Goal: Navigation & Orientation: Find specific page/section

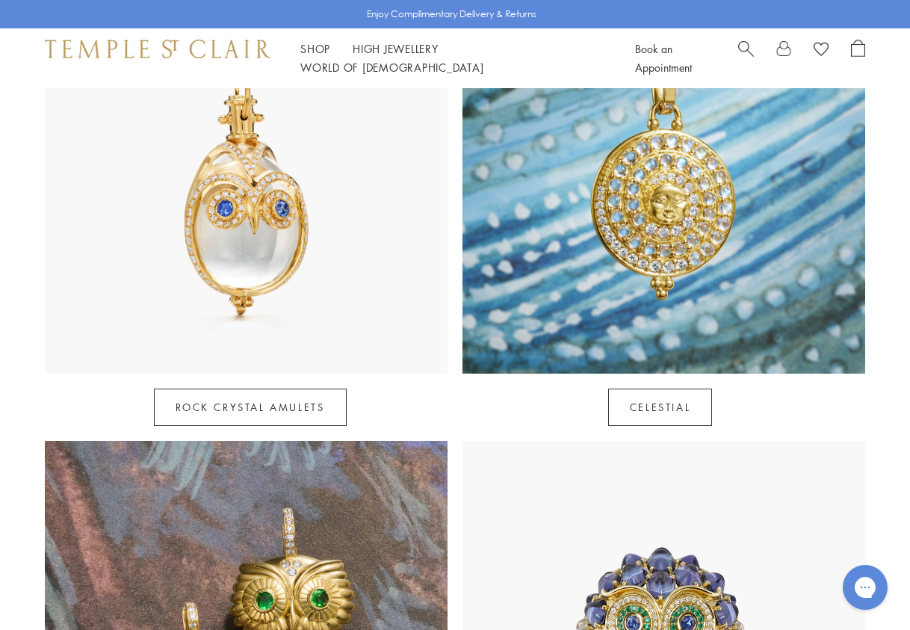
scroll to position [873, 0]
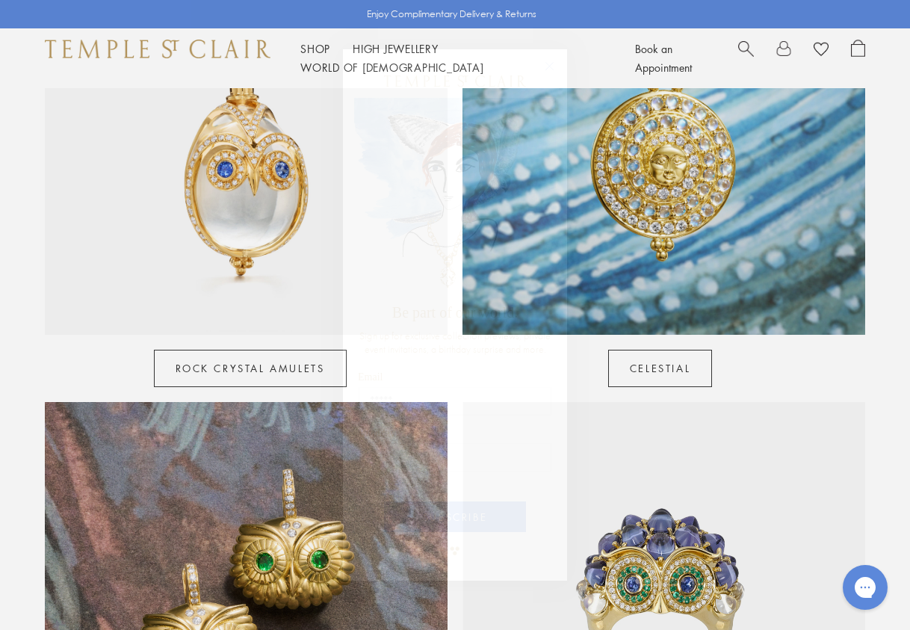
click at [636, 390] on div "Close dialog Be part of our world. Sign up for exclusive collection previews, p…" at bounding box center [455, 315] width 910 height 630
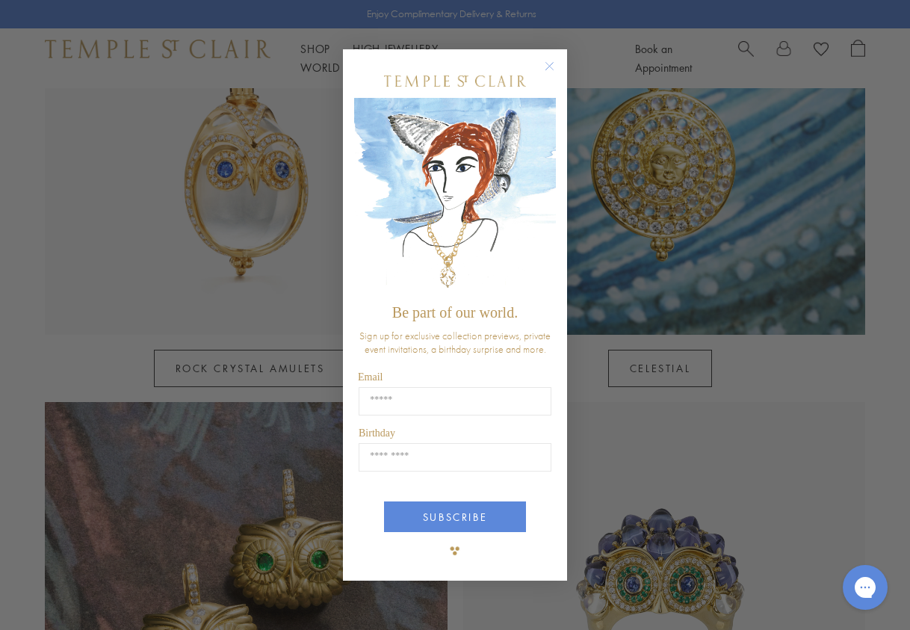
click at [553, 61] on circle "Close dialog" at bounding box center [550, 66] width 18 height 18
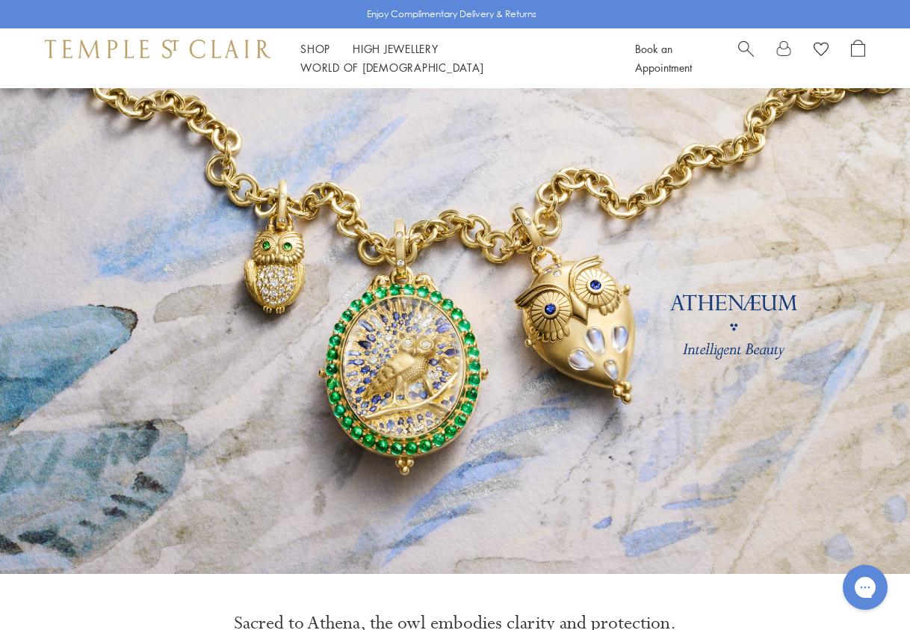
scroll to position [0, 0]
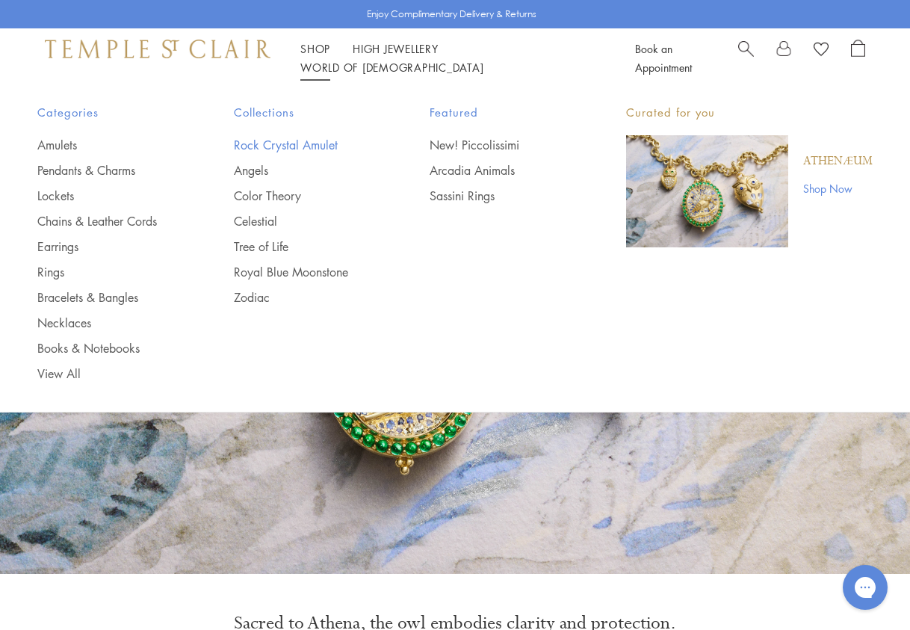
click at [304, 143] on link "Rock Crystal Amulet" at bounding box center [302, 145] width 137 height 16
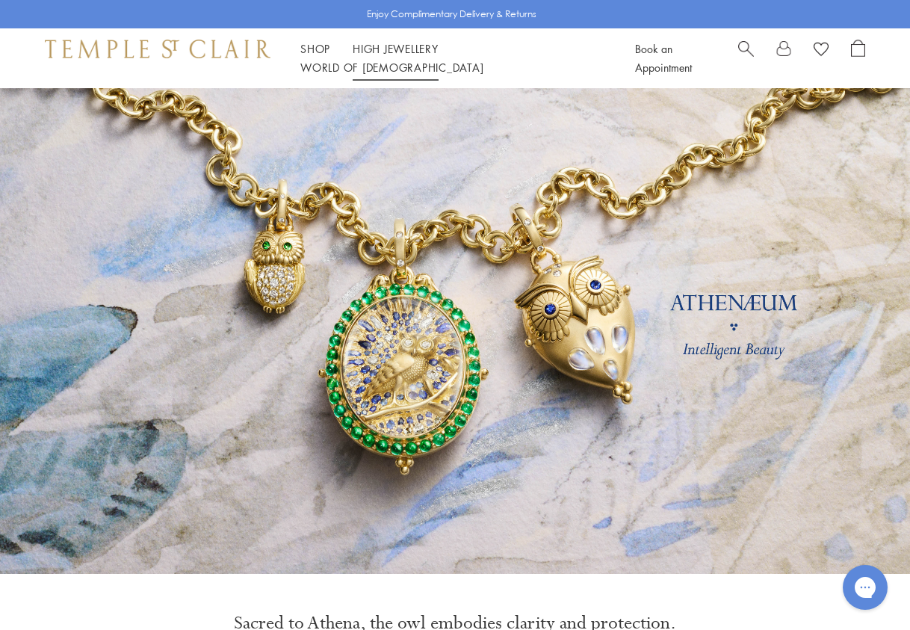
click at [360, 53] on link "High Jewellery High Jewellery" at bounding box center [396, 48] width 86 height 15
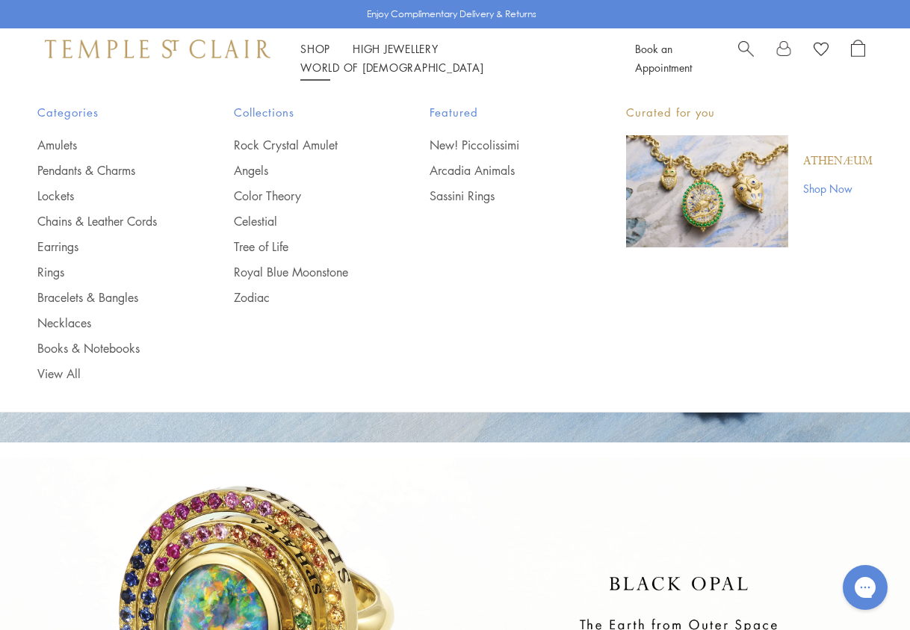
click at [829, 153] on p "Athenæum" at bounding box center [837, 161] width 69 height 16
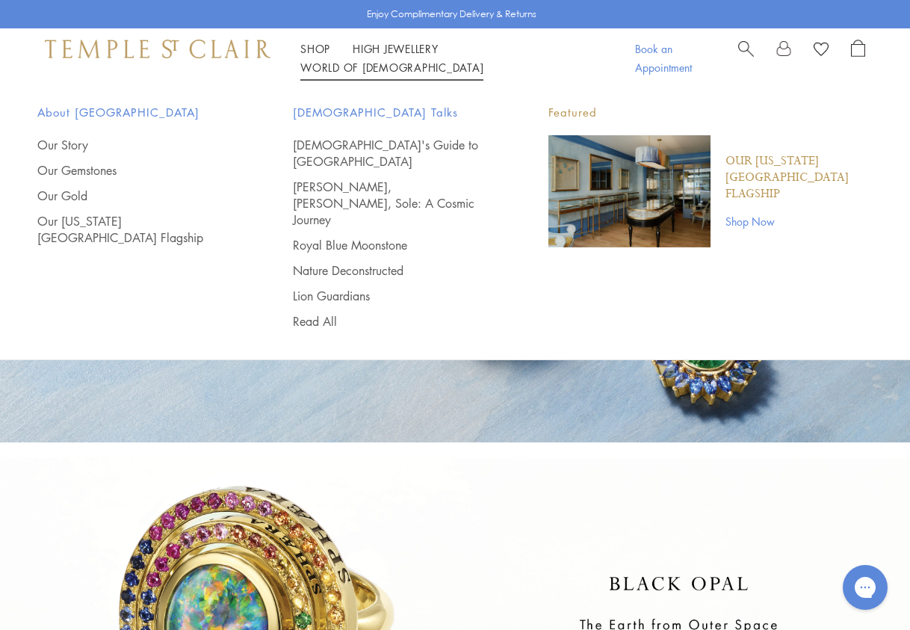
click at [651, 52] on link "Book an Appointment" at bounding box center [663, 58] width 57 height 34
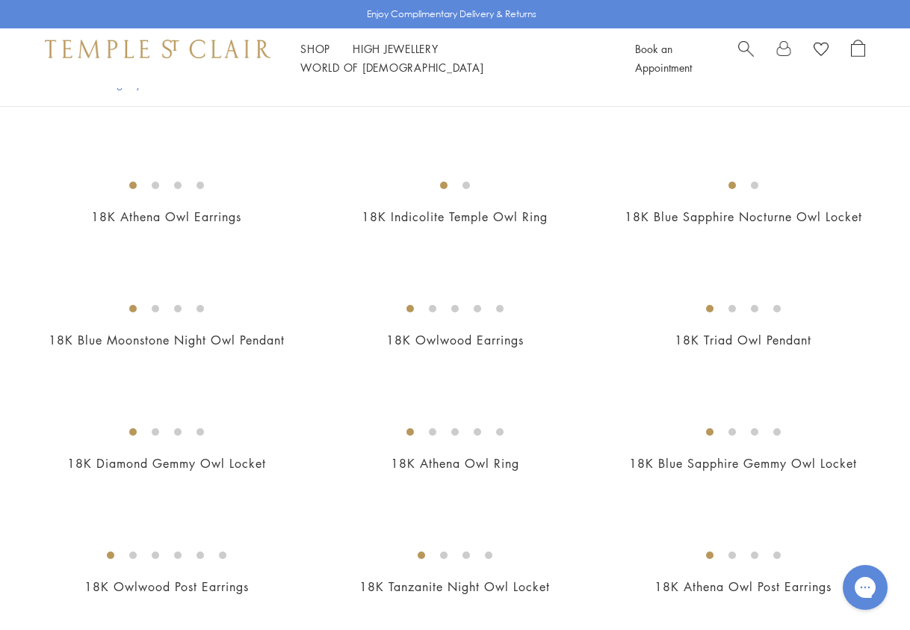
scroll to position [344, 0]
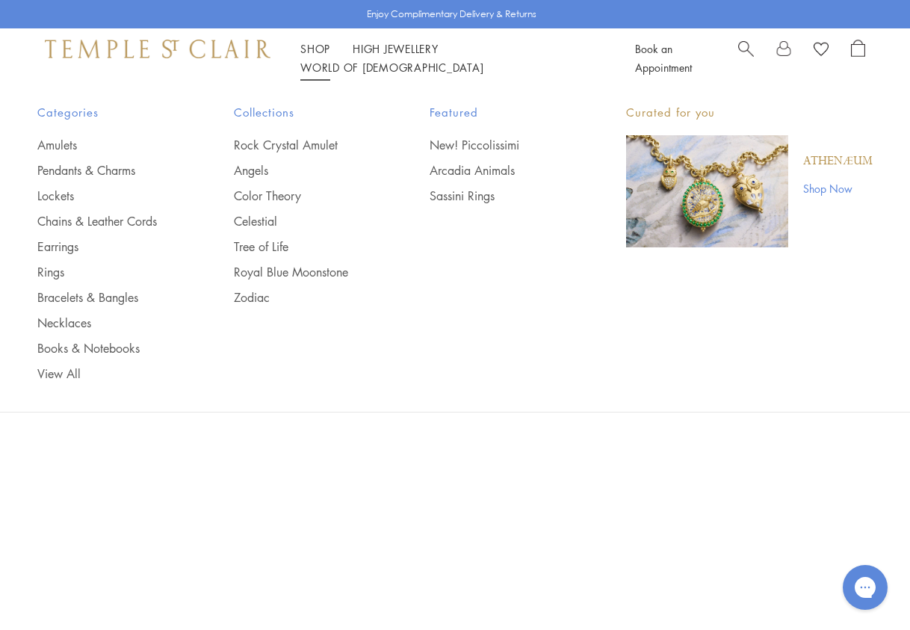
click at [318, 56] on link "Shop Shop" at bounding box center [315, 48] width 30 height 15
click at [65, 147] on link "Amulets" at bounding box center [105, 145] width 137 height 16
click at [66, 167] on link "Pendants & Charms" at bounding box center [105, 170] width 137 height 16
click at [63, 195] on link "Lockets" at bounding box center [105, 195] width 137 height 16
click at [95, 167] on link "Pendants & Charms" at bounding box center [105, 170] width 137 height 16
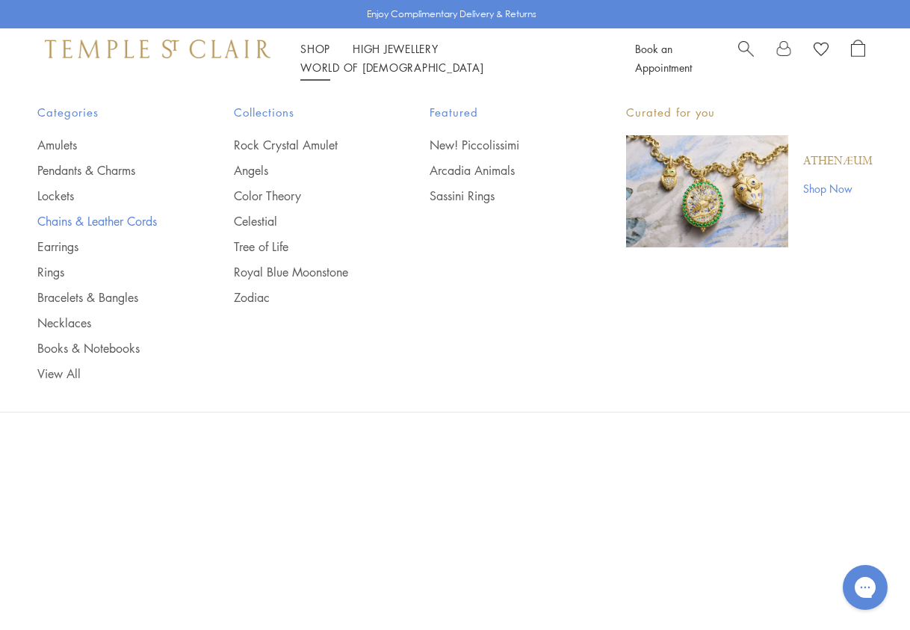
click at [58, 223] on link "Chains & Leather Cords" at bounding box center [105, 221] width 137 height 16
click at [55, 244] on link "Earrings" at bounding box center [105, 246] width 137 height 16
